Goal: Find contact information: Find contact information

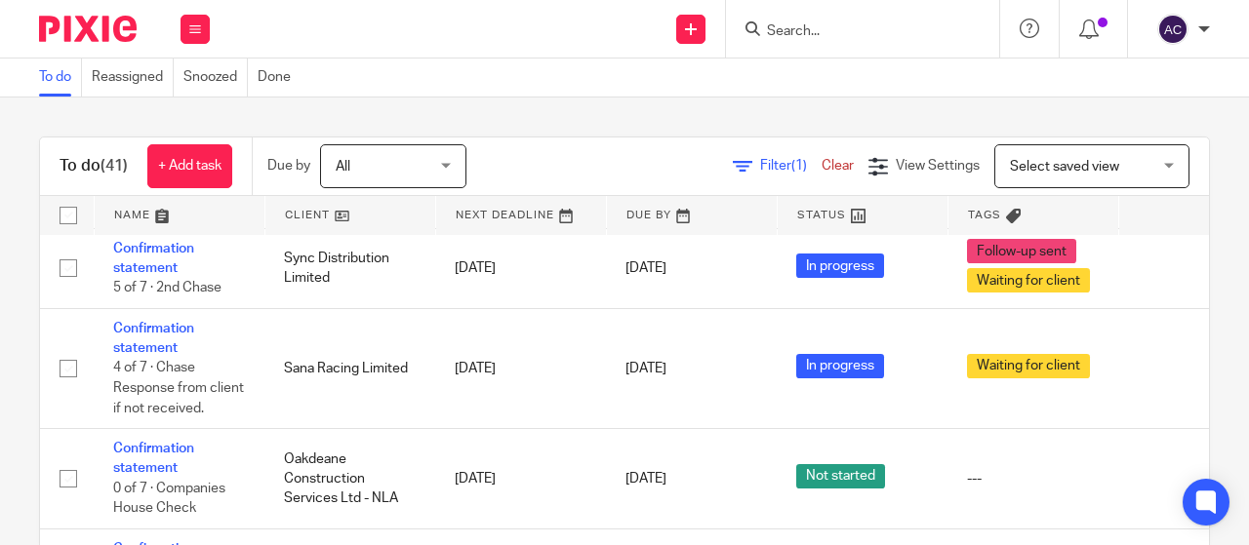
scroll to position [3528, 0]
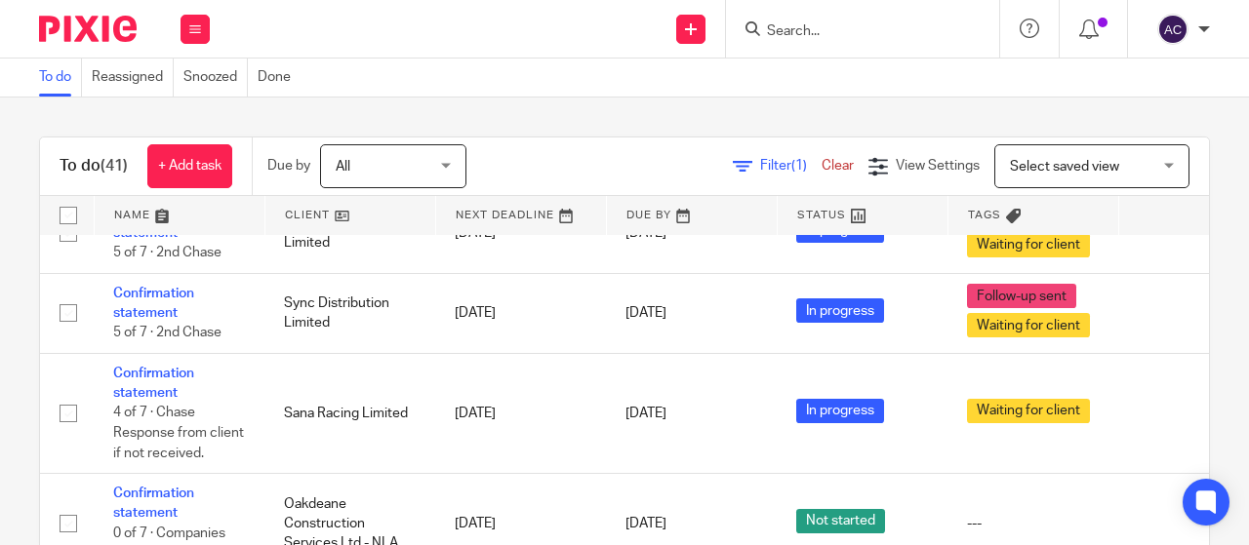
click at [800, 32] on input "Search" at bounding box center [853, 32] width 176 height 18
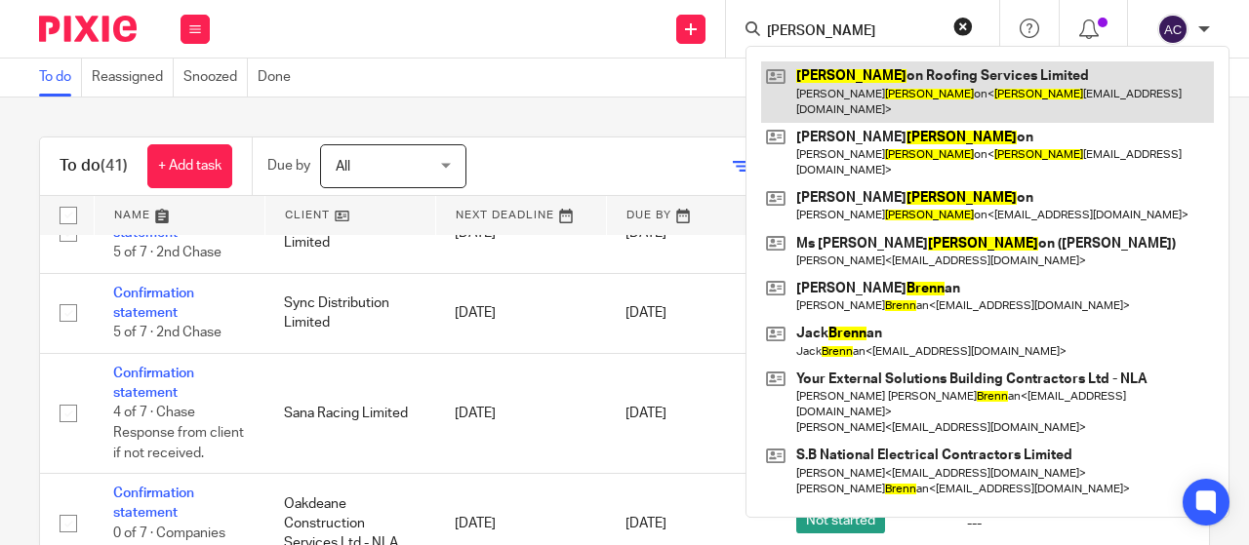
type input "[PERSON_NAME]"
click at [861, 77] on link at bounding box center [987, 91] width 453 height 60
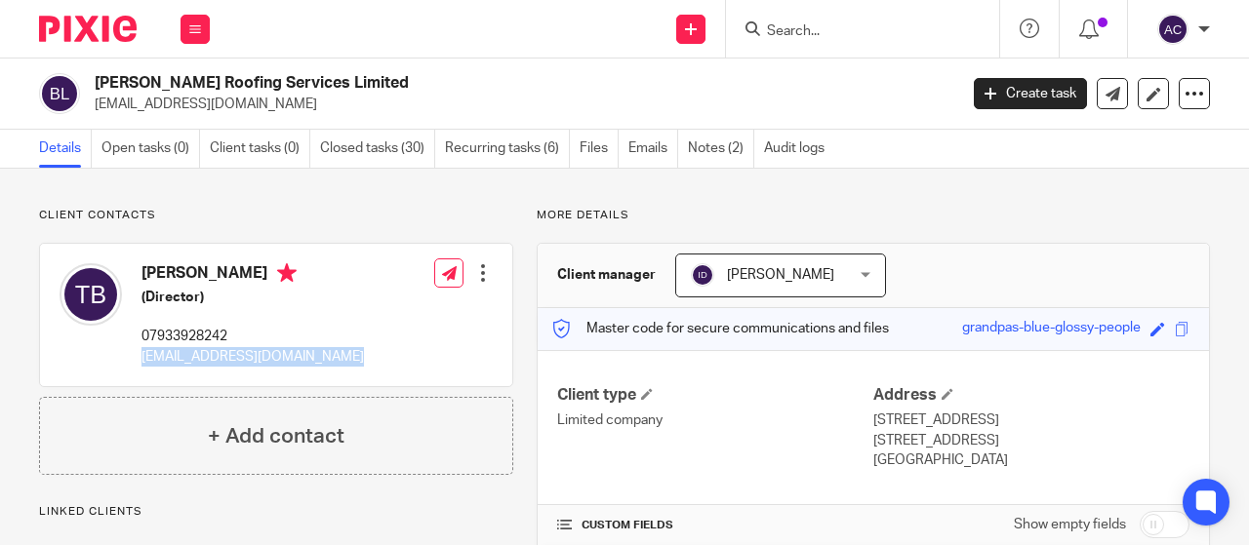
drag, startPoint x: 263, startPoint y: 361, endPoint x: 142, endPoint y: 360, distance: 121.0
click at [142, 360] on div "Toby Brannon (Director) 07933928242 brannonroofing@hotmail.co.uk Edit contact C…" at bounding box center [276, 315] width 472 height 142
click at [802, 31] on input "Search" at bounding box center [853, 32] width 176 height 18
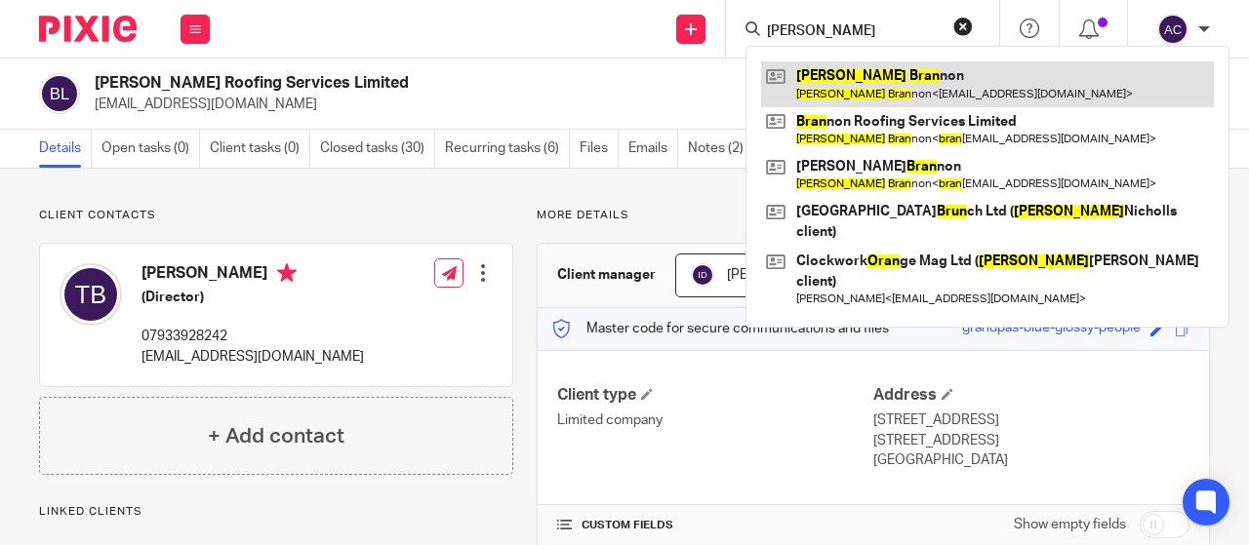
type input "toby bran"
click at [863, 84] on link at bounding box center [987, 83] width 453 height 45
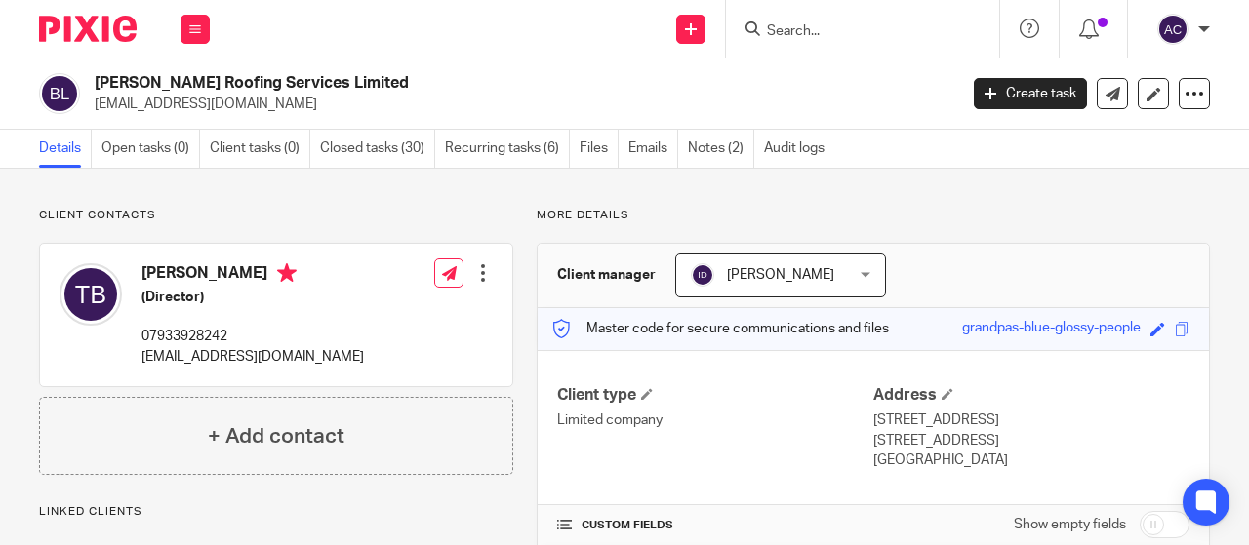
click at [870, 46] on div at bounding box center [862, 29] width 273 height 58
click at [869, 36] on input "Search" at bounding box center [853, 32] width 176 height 18
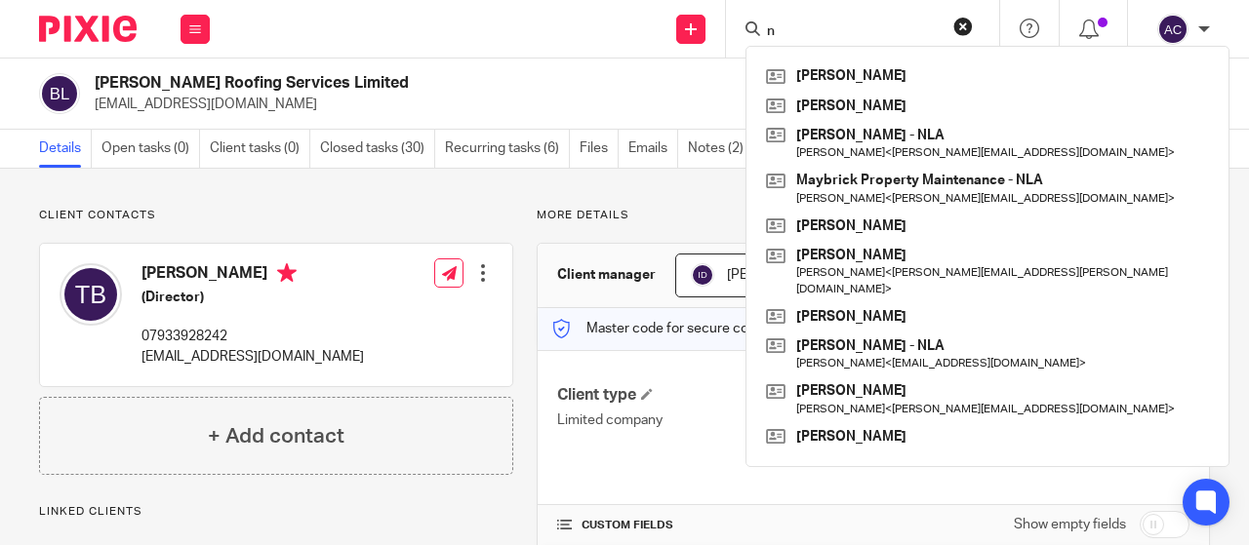
type input "n"
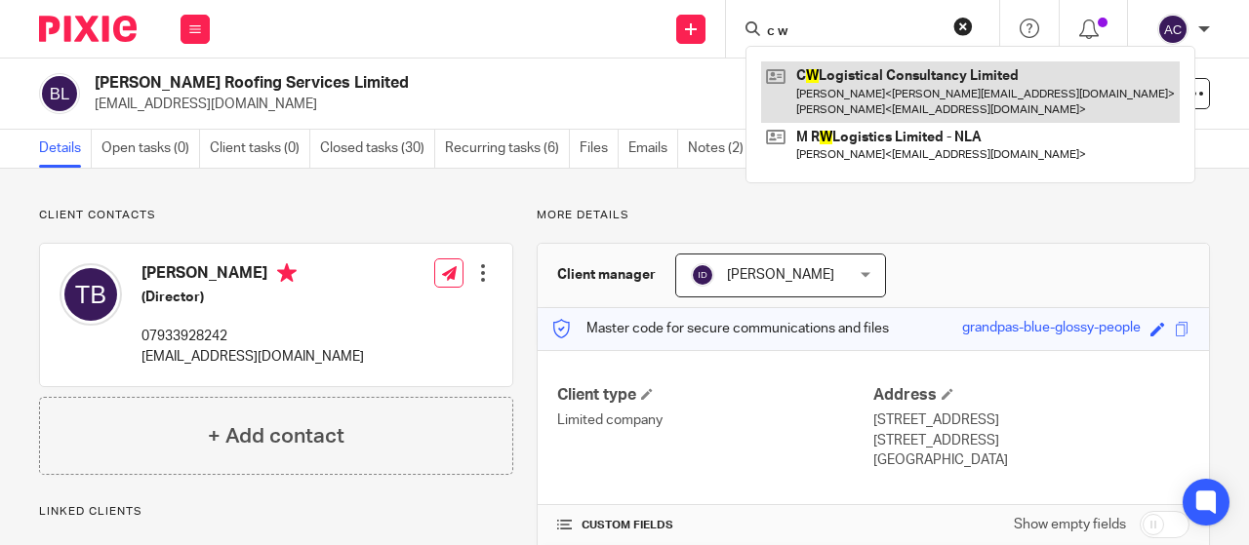
type input "c w"
click at [861, 81] on link at bounding box center [970, 91] width 418 height 60
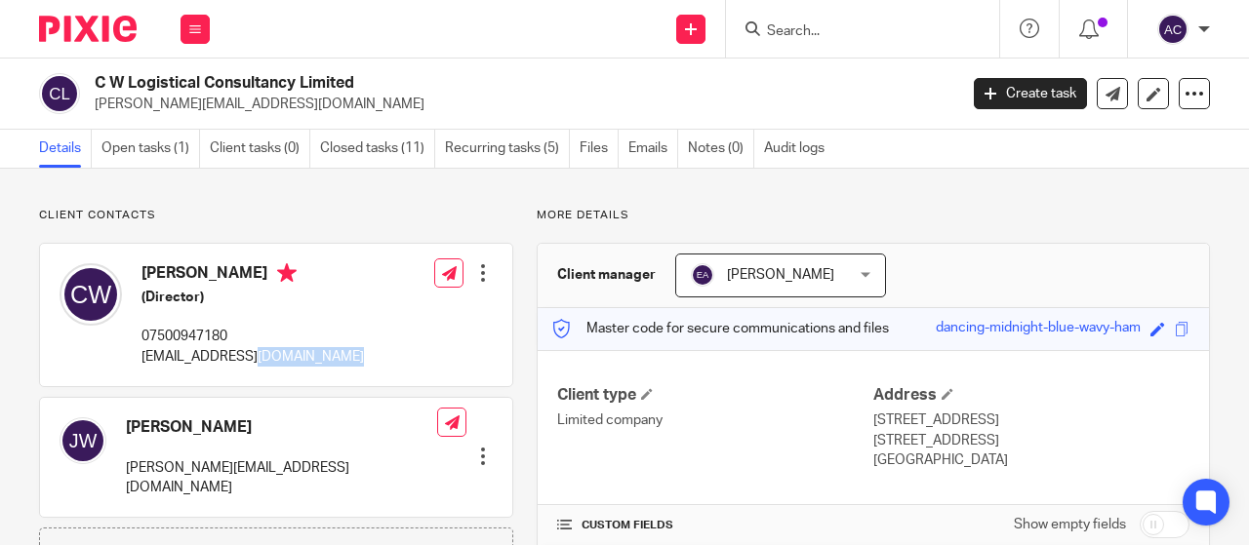
drag, startPoint x: 360, startPoint y: 357, endPoint x: 256, endPoint y: 354, distance: 104.4
click at [256, 354] on div "[PERSON_NAME] (Director) 07500947180 [EMAIL_ADDRESS][DOMAIN_NAME] Edit contact …" at bounding box center [276, 315] width 472 height 142
click at [438, 346] on div "Edit contact Create client from contact Export data Delete contact" at bounding box center [463, 315] width 59 height 123
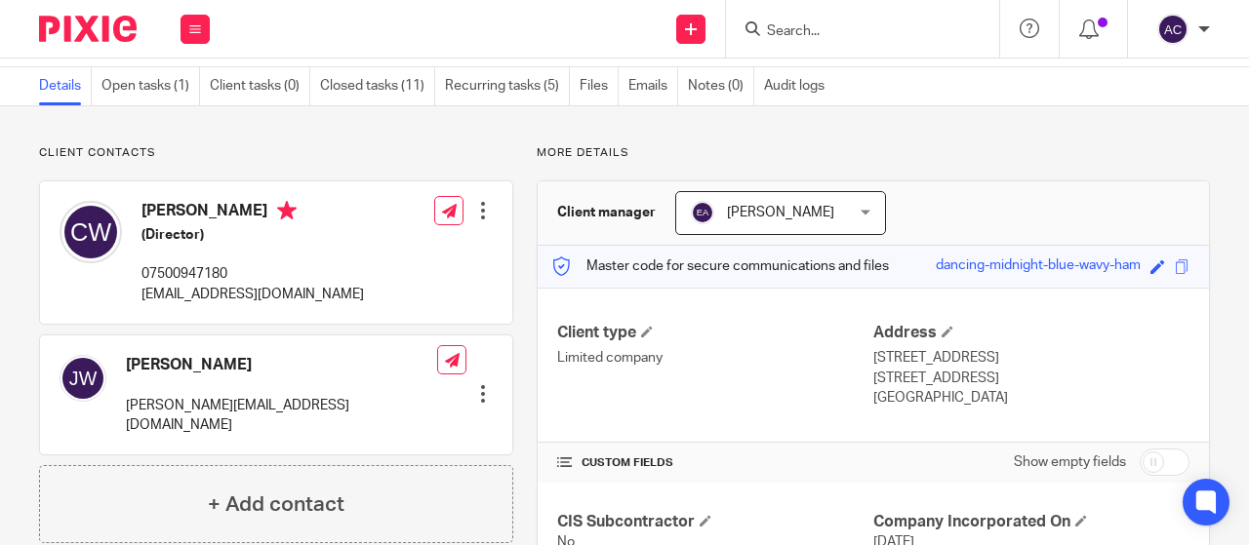
scroll to position [68, 0]
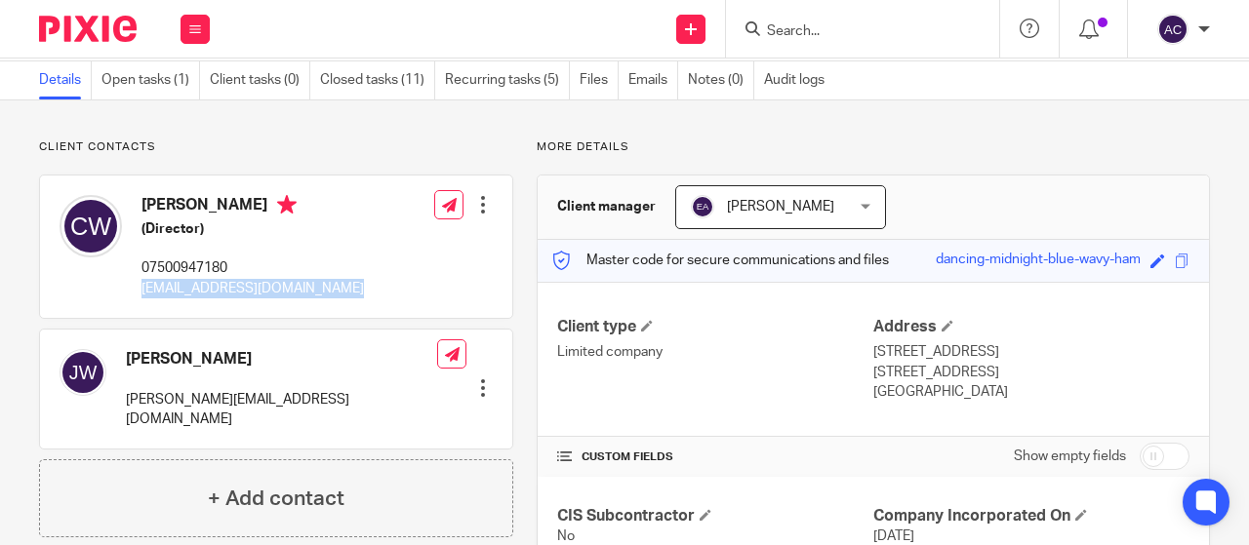
drag, startPoint x: 371, startPoint y: 282, endPoint x: 144, endPoint y: 282, distance: 226.3
click at [143, 282] on div "[PERSON_NAME] (Director) 07500947180 [EMAIL_ADDRESS][DOMAIN_NAME] Edit contact …" at bounding box center [276, 247] width 472 height 142
copy p "[EMAIL_ADDRESS][DOMAIN_NAME]"
click at [401, 280] on div "[PERSON_NAME] (Director) 07500947180 [EMAIL_ADDRESS][DOMAIN_NAME] Edit contact …" at bounding box center [276, 247] width 472 height 142
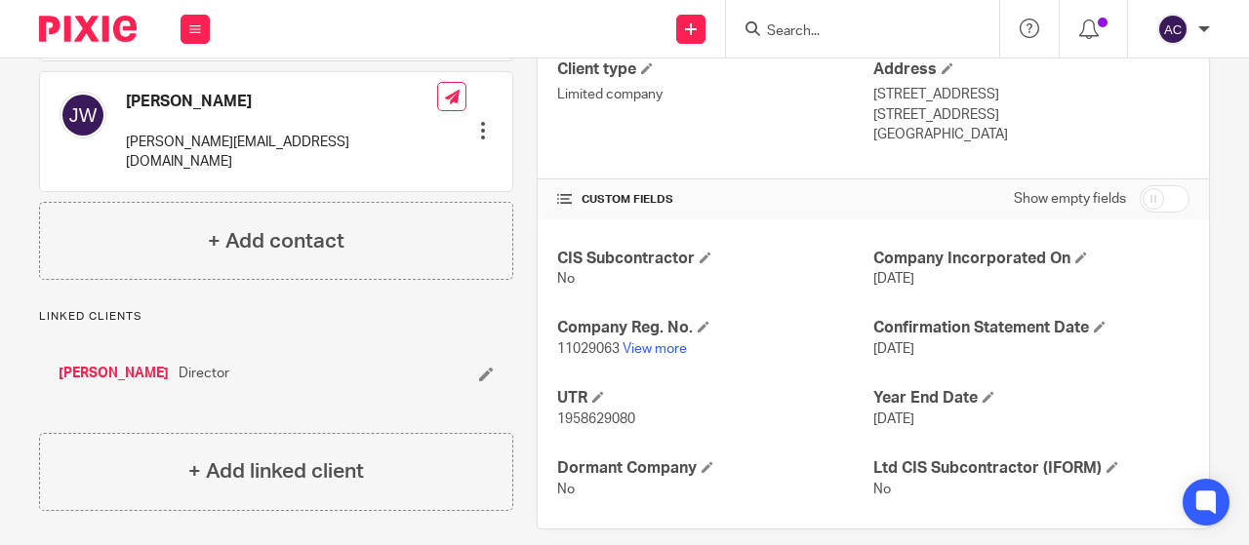
scroll to position [347, 0]
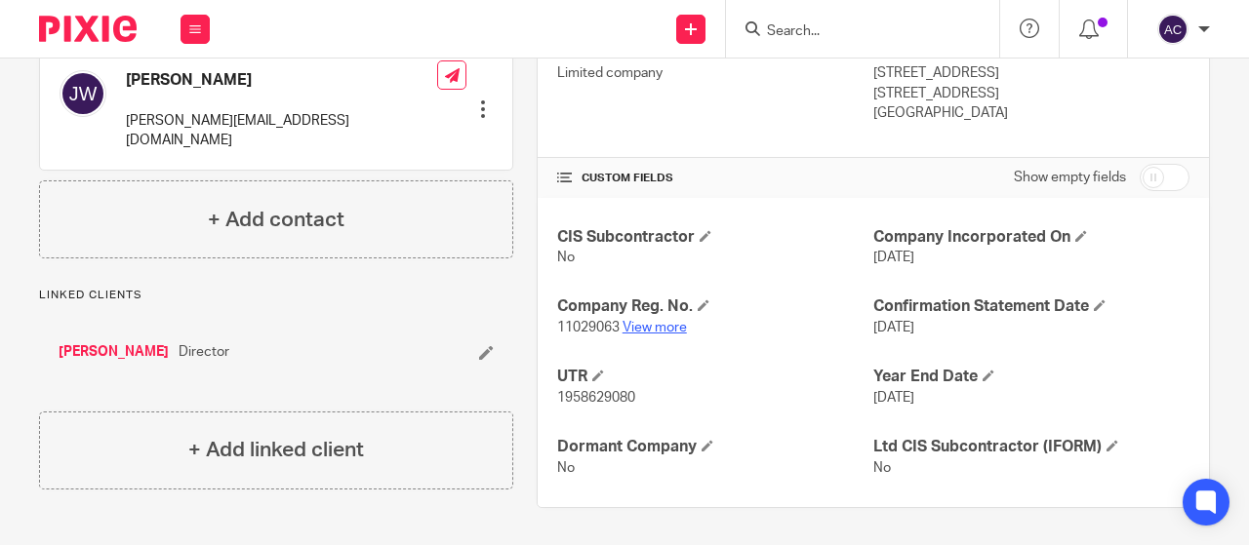
click at [654, 326] on link "View more" at bounding box center [654, 328] width 64 height 14
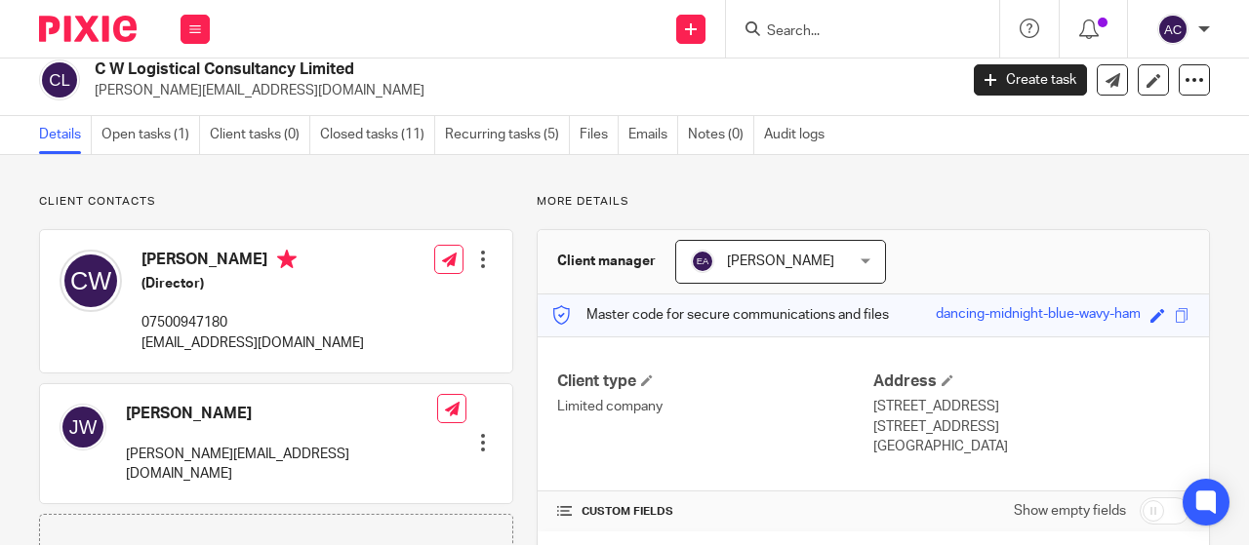
scroll to position [0, 0]
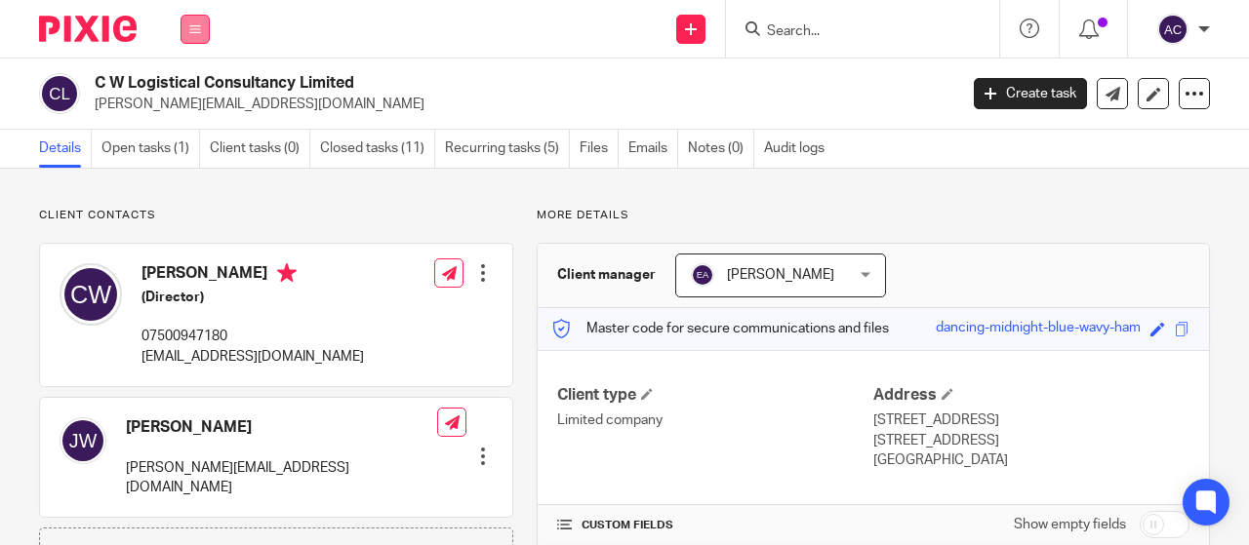
click at [197, 23] on icon at bounding box center [195, 29] width 12 height 12
click at [189, 174] on link "Team" at bounding box center [185, 177] width 32 height 14
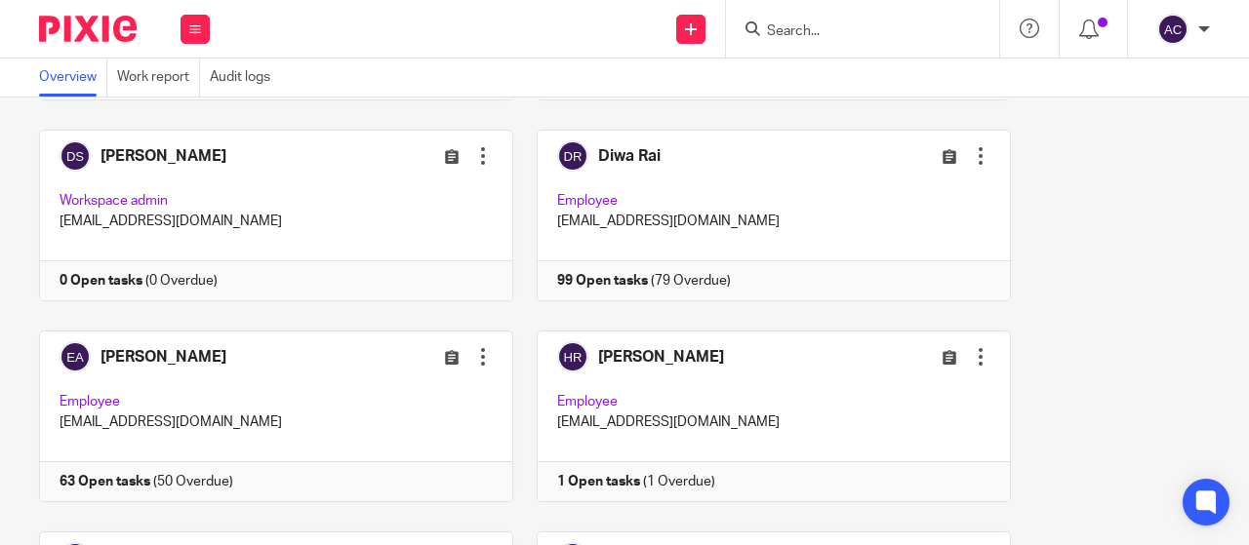
scroll to position [491, 0]
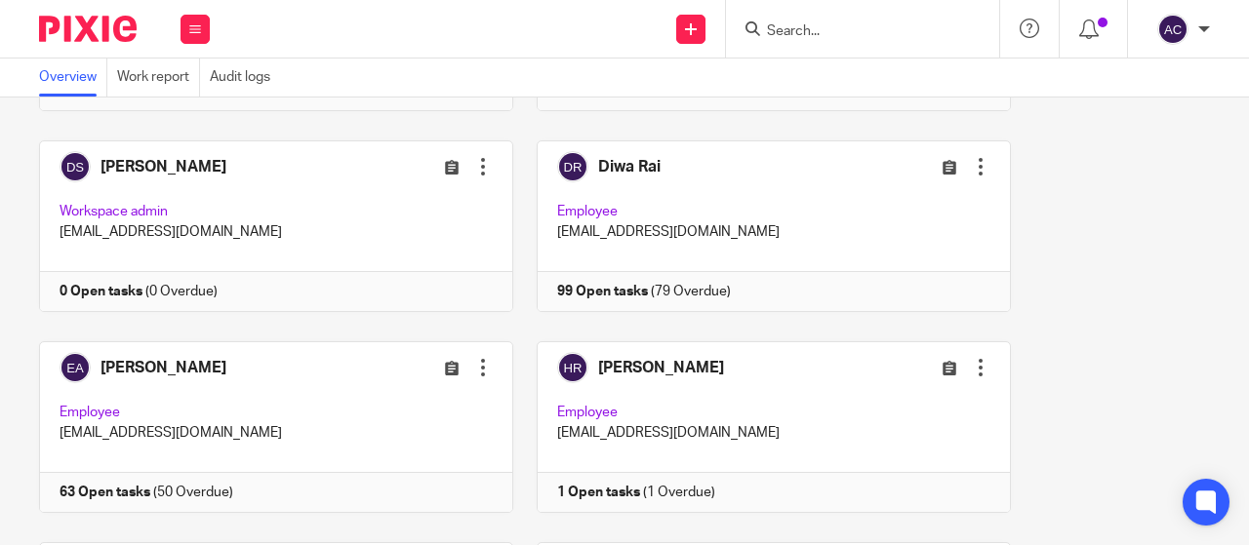
click at [779, 42] on div at bounding box center [862, 29] width 273 height 58
click at [780, 36] on input "Search" at bounding box center [853, 32] width 176 height 18
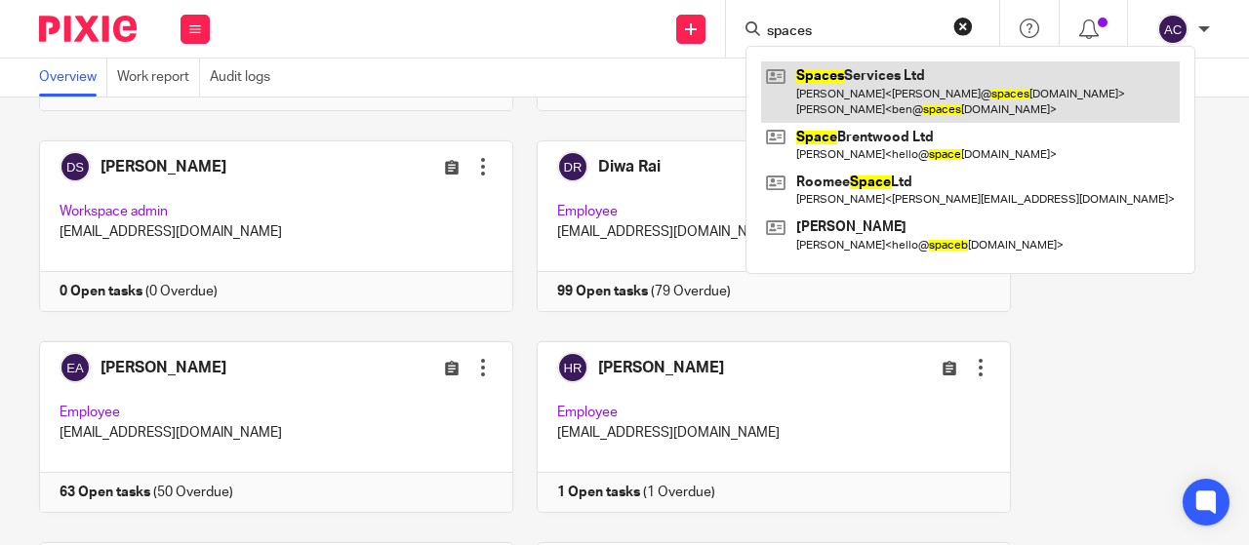
type input "spaces"
click at [818, 81] on link at bounding box center [970, 91] width 418 height 60
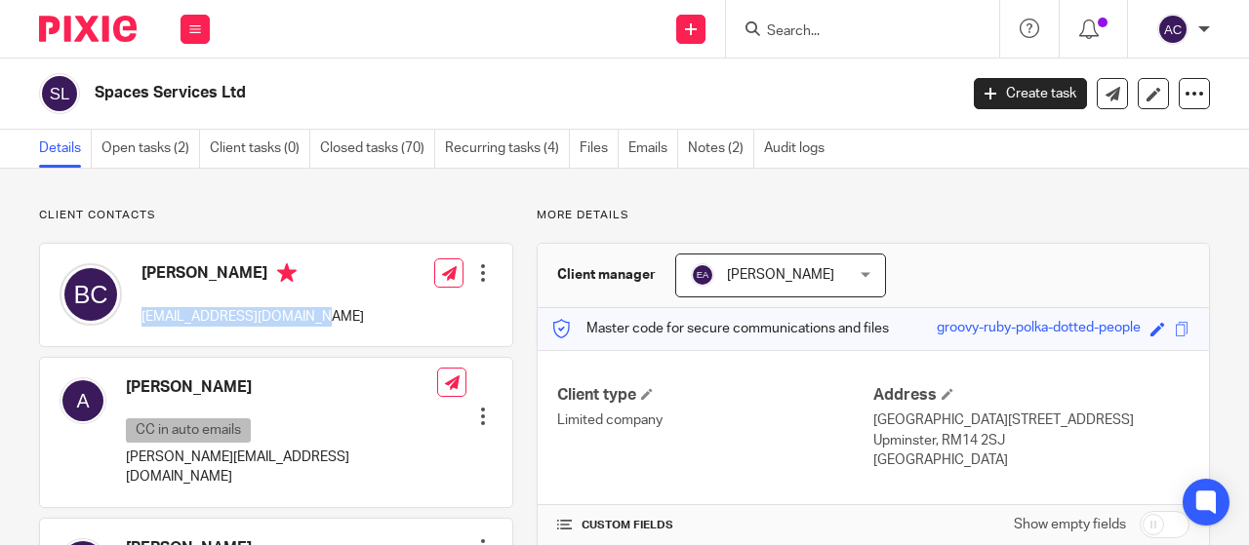
drag, startPoint x: 336, startPoint y: 337, endPoint x: 142, endPoint y: 309, distance: 195.1
click at [142, 309] on div "[PERSON_NAME] [EMAIL_ADDRESS][DOMAIN_NAME] Edit contact Create client from cont…" at bounding box center [276, 295] width 472 height 102
click at [142, 309] on p "[EMAIL_ADDRESS][DOMAIN_NAME]" at bounding box center [252, 317] width 222 height 20
drag, startPoint x: 330, startPoint y: 320, endPoint x: 168, endPoint y: 315, distance: 162.0
click at [135, 308] on div "[PERSON_NAME] [EMAIL_ADDRESS][DOMAIN_NAME] Edit contact Create client from cont…" at bounding box center [276, 295] width 472 height 102
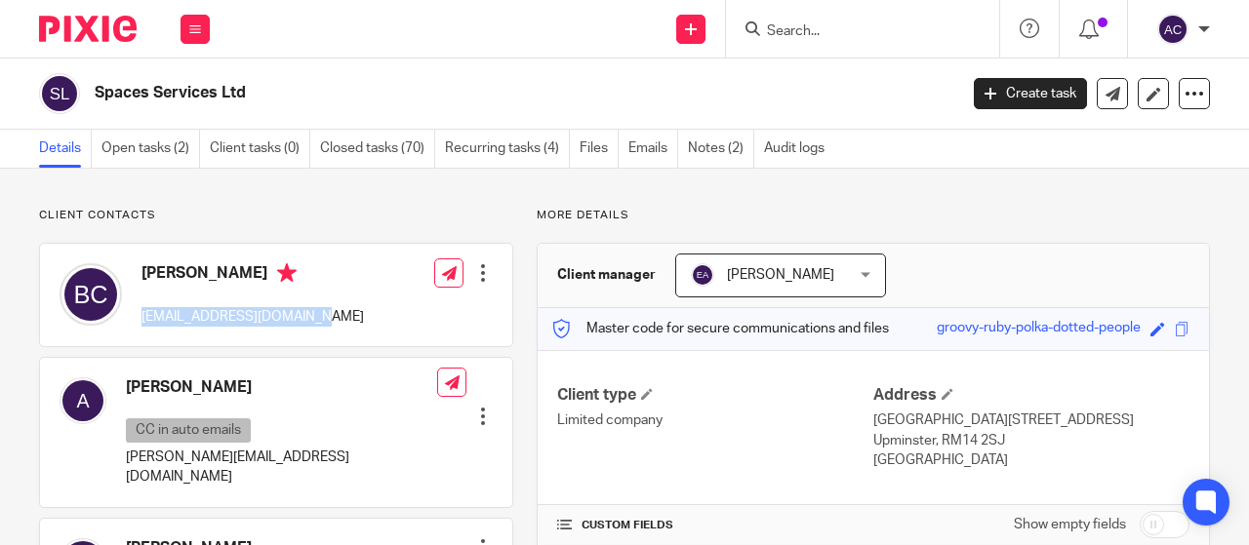
copy p "[EMAIL_ADDRESS][DOMAIN_NAME]"
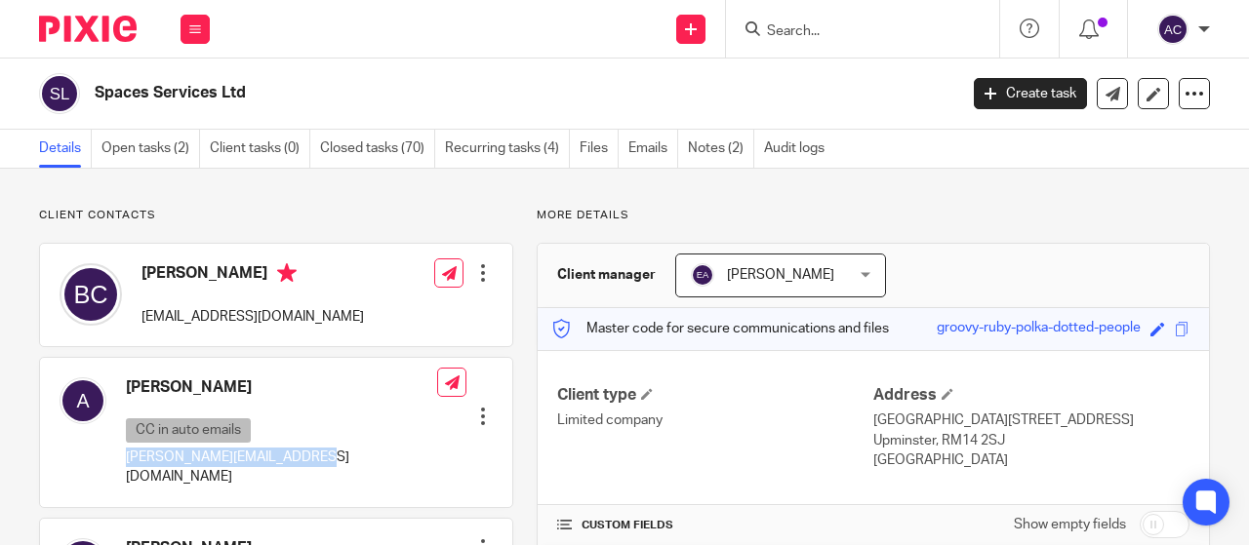
drag, startPoint x: 326, startPoint y: 461, endPoint x: 119, endPoint y: 456, distance: 206.9
click at [119, 456] on div "[PERSON_NAME] CC in auto emails [PERSON_NAME][EMAIL_ADDRESS][DOMAIN_NAME] Edit …" at bounding box center [276, 432] width 472 height 148
copy p "[PERSON_NAME][EMAIL_ADDRESS][DOMAIN_NAME]"
